Goal: Information Seeking & Learning: Learn about a topic

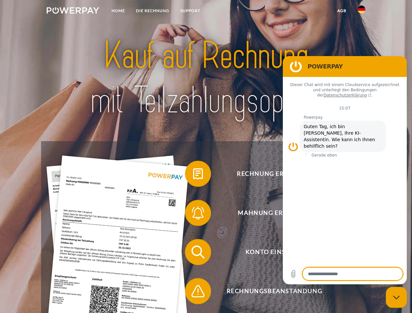
click at [73, 11] on img at bounding box center [73, 10] width 53 height 7
click at [362, 11] on img at bounding box center [362, 10] width 8 height 8
click at [342, 11] on link "agb" at bounding box center [342, 11] width 20 height 12
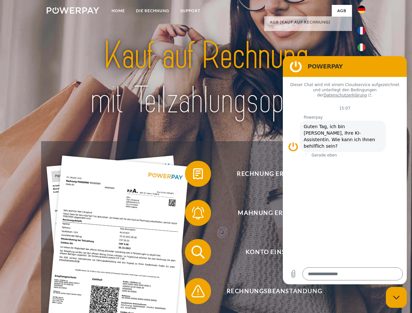
click at [193, 175] on span at bounding box center [188, 174] width 33 height 33
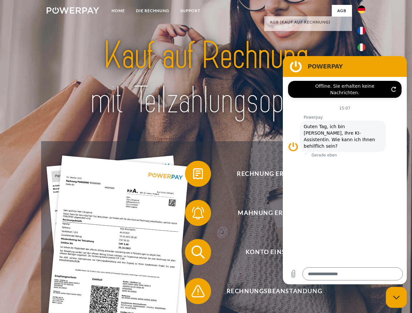
click at [193, 214] on span at bounding box center [188, 213] width 33 height 33
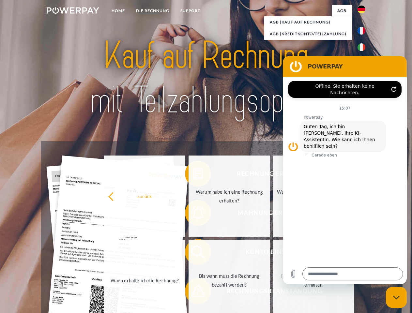
click at [193, 254] on link "Bis wann muss die Rechnung bezahlt werden?" at bounding box center [229, 281] width 81 height 82
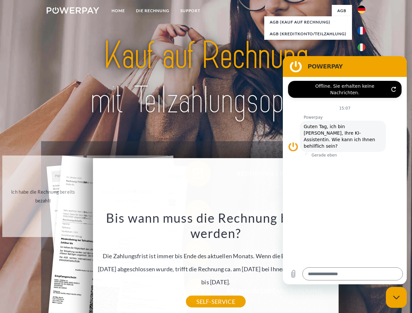
click at [193, 293] on div "Bis wann muss die Rechnung bezahlt werden? Die Zahlungsfrist ist immer bis Ende…" at bounding box center [216, 256] width 238 height 92
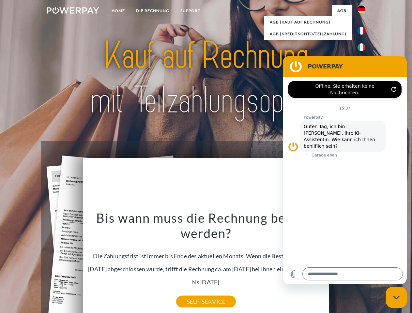
click at [397, 298] on icon "Messaging-Fenster schließen" at bounding box center [396, 298] width 7 height 4
type textarea "*"
